Goal: Information Seeking & Learning: Learn about a topic

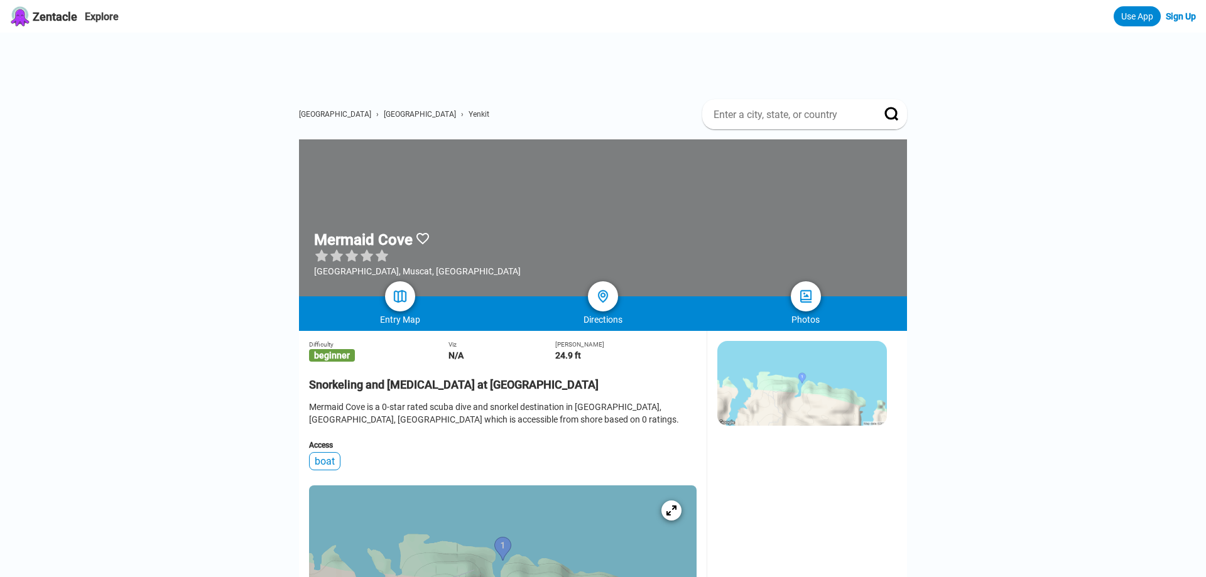
scroll to position [119, 0]
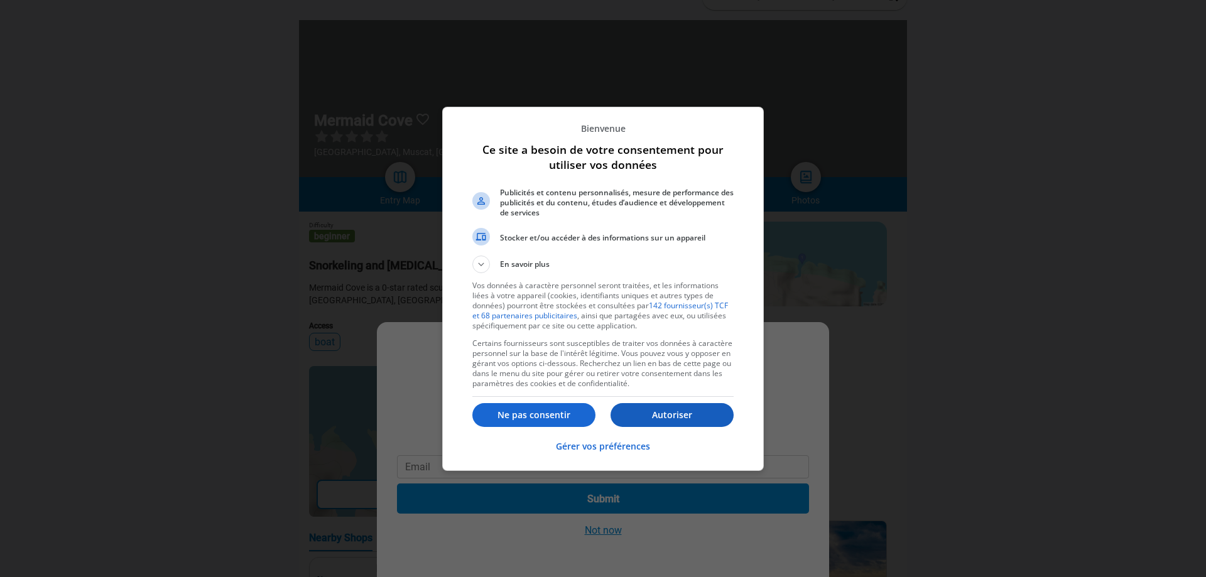
click at [708, 405] on button "Autoriser" at bounding box center [672, 415] width 123 height 24
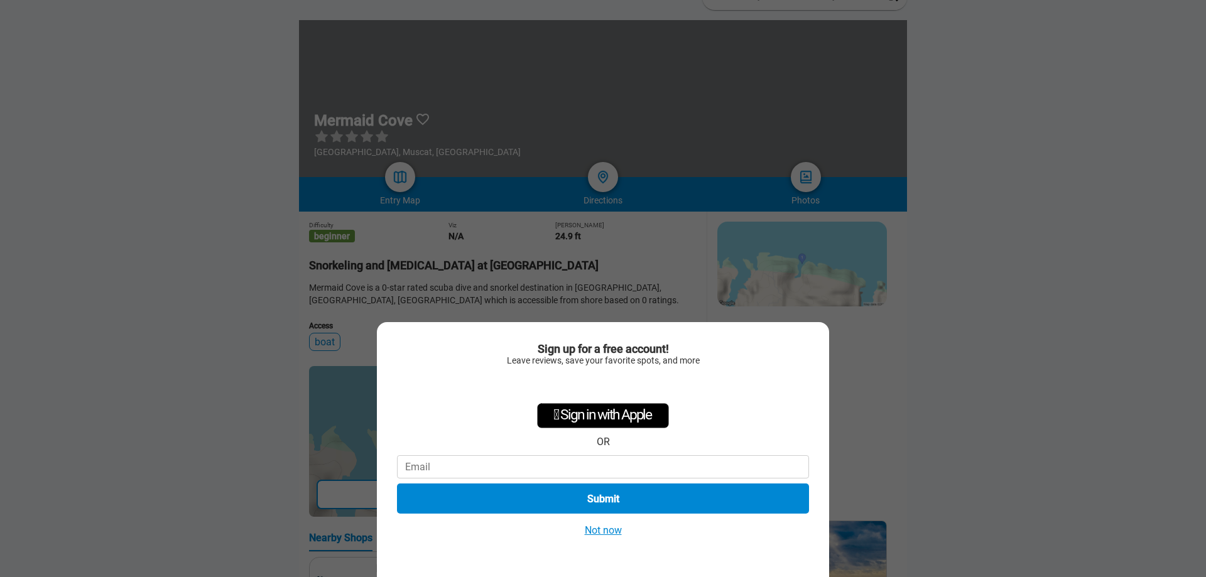
click at [599, 532] on button "Not now" at bounding box center [603, 530] width 45 height 13
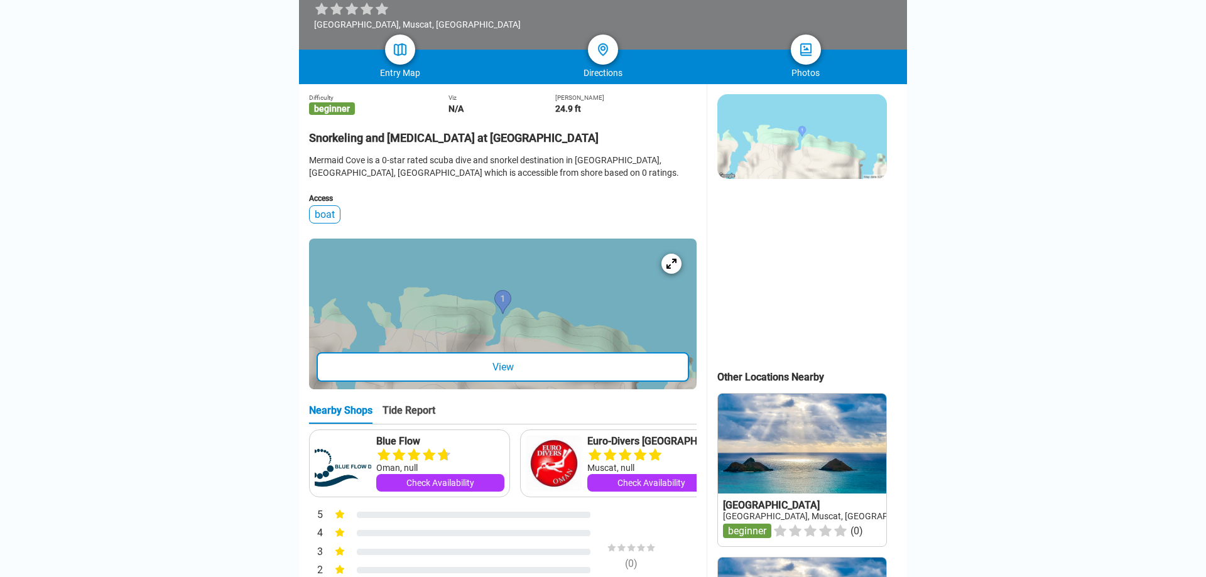
scroll to position [248, 0]
click at [587, 310] on div at bounding box center [503, 313] width 388 height 151
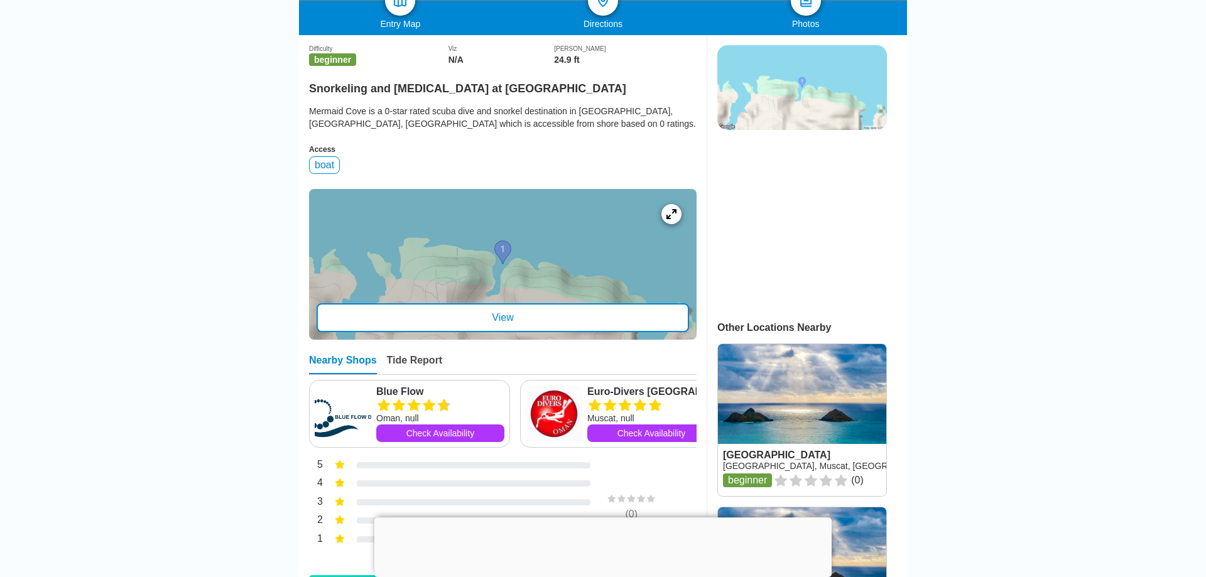
scroll to position [183, 0]
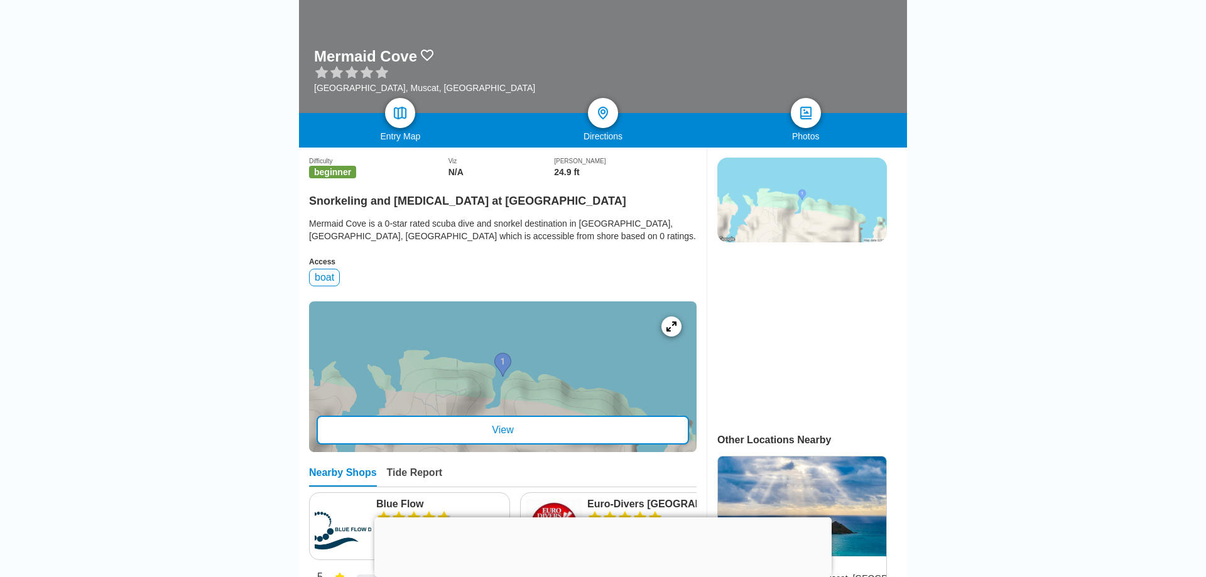
click at [833, 226] on img at bounding box center [803, 200] width 170 height 85
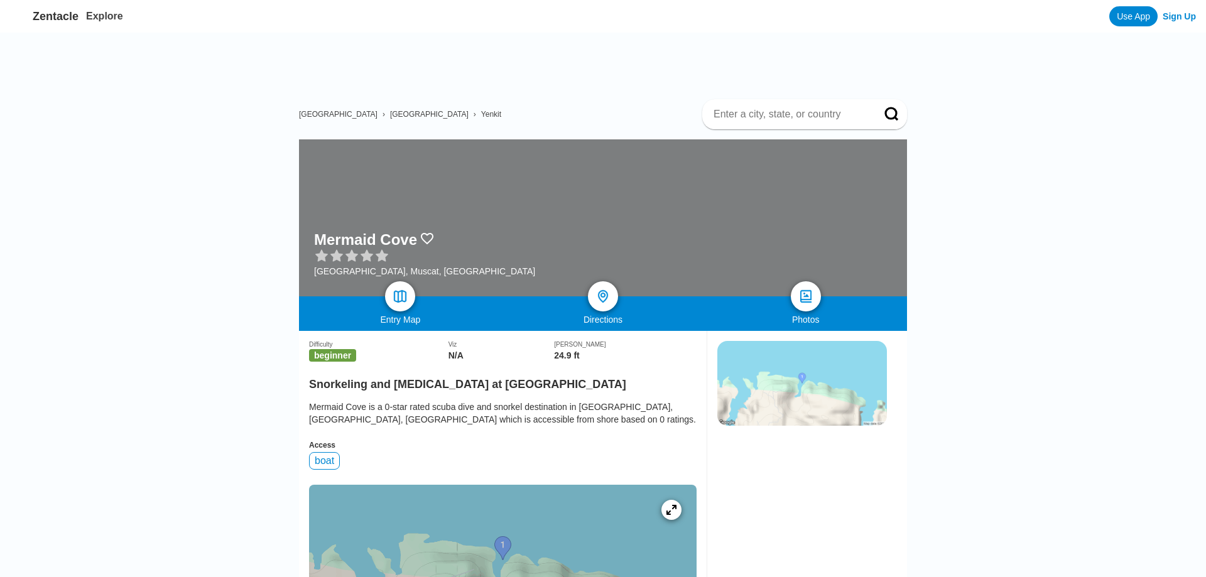
scroll to position [183, 0]
